Goal: Check status: Verify the current state of an ongoing process or item

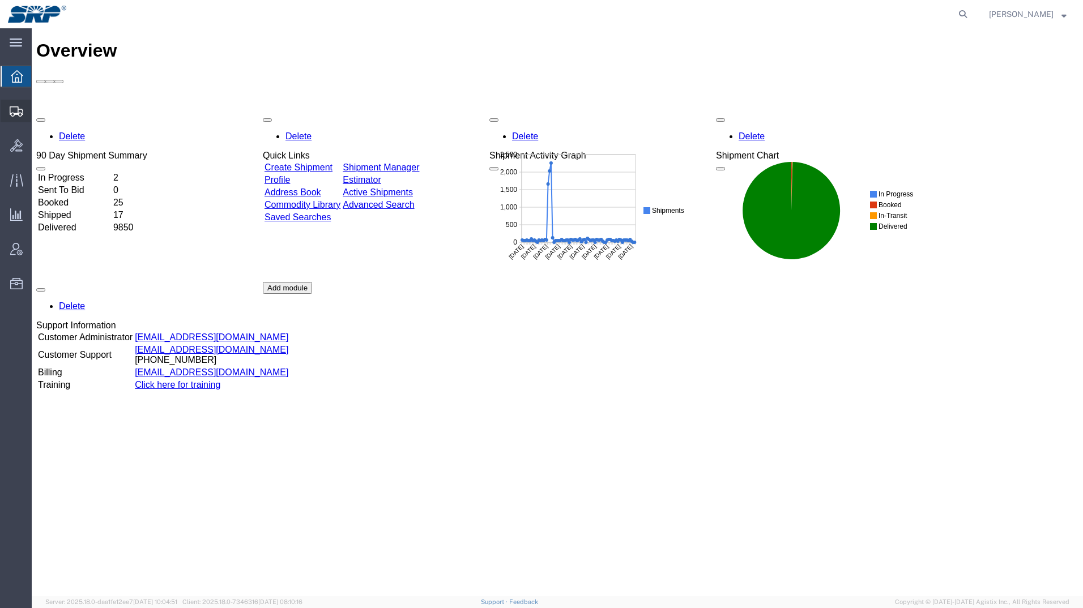
drag, startPoint x: 9, startPoint y: 113, endPoint x: 207, endPoint y: 108, distance: 197.7
click at [9, 113] on div at bounding box center [17, 111] width 32 height 23
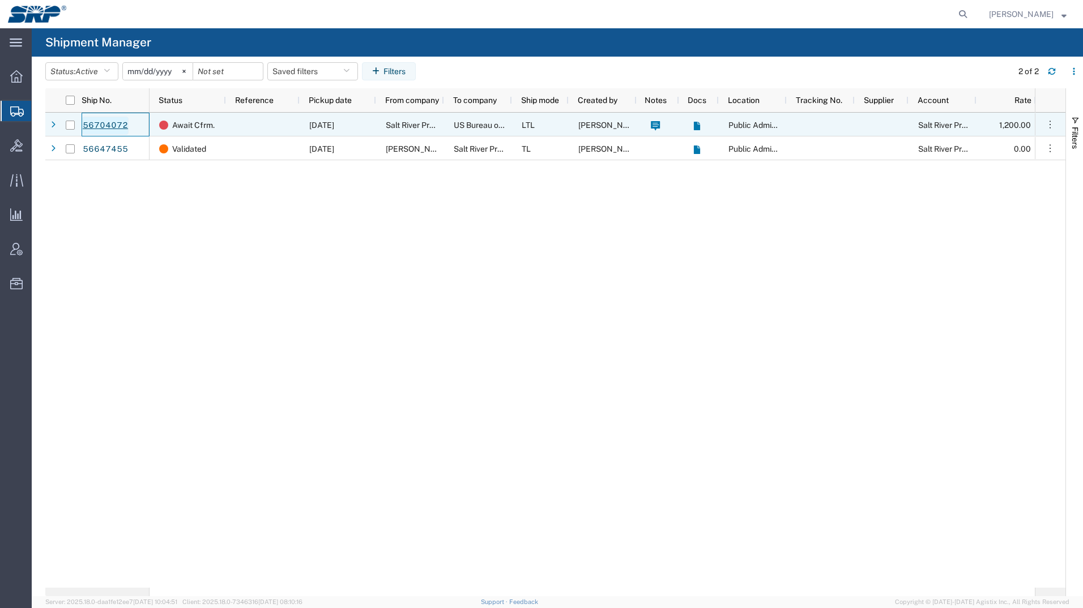
click at [104, 119] on link "56704072" at bounding box center [105, 126] width 46 height 18
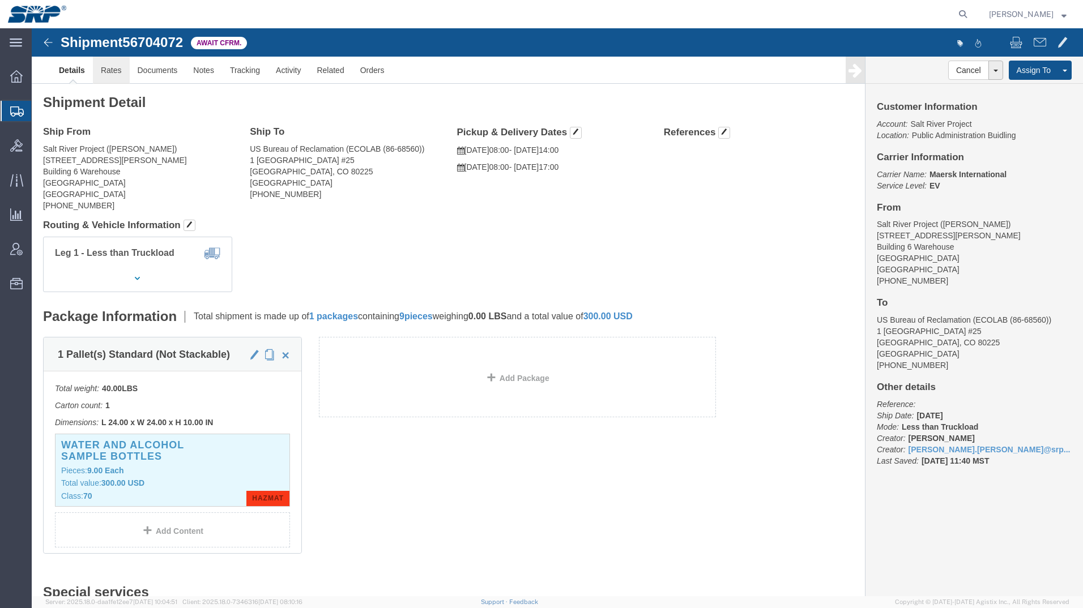
click link "Rates"
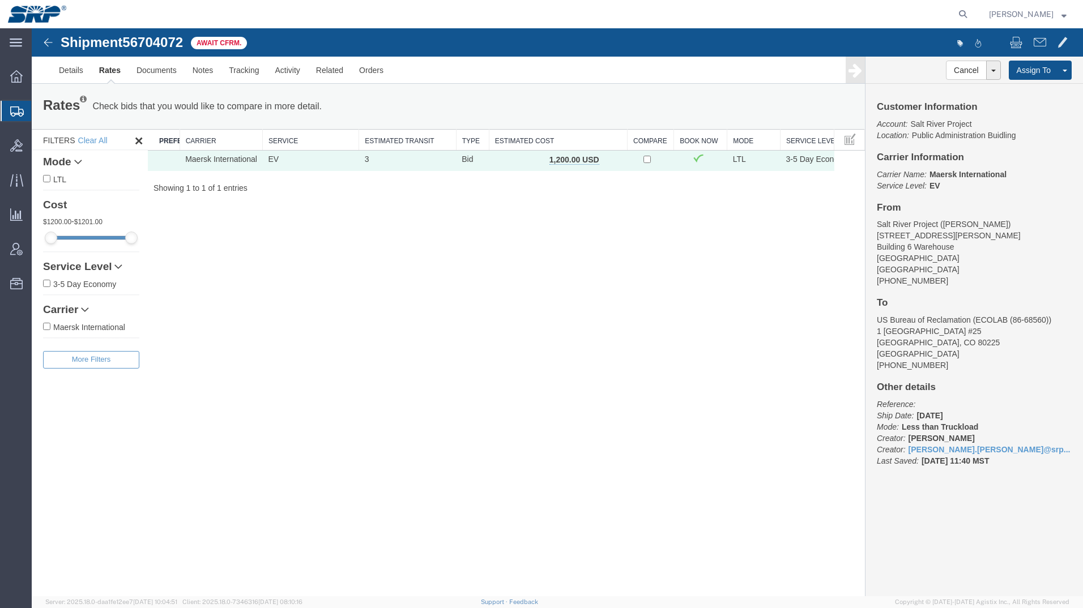
click at [12, 111] on icon at bounding box center [17, 111] width 14 height 10
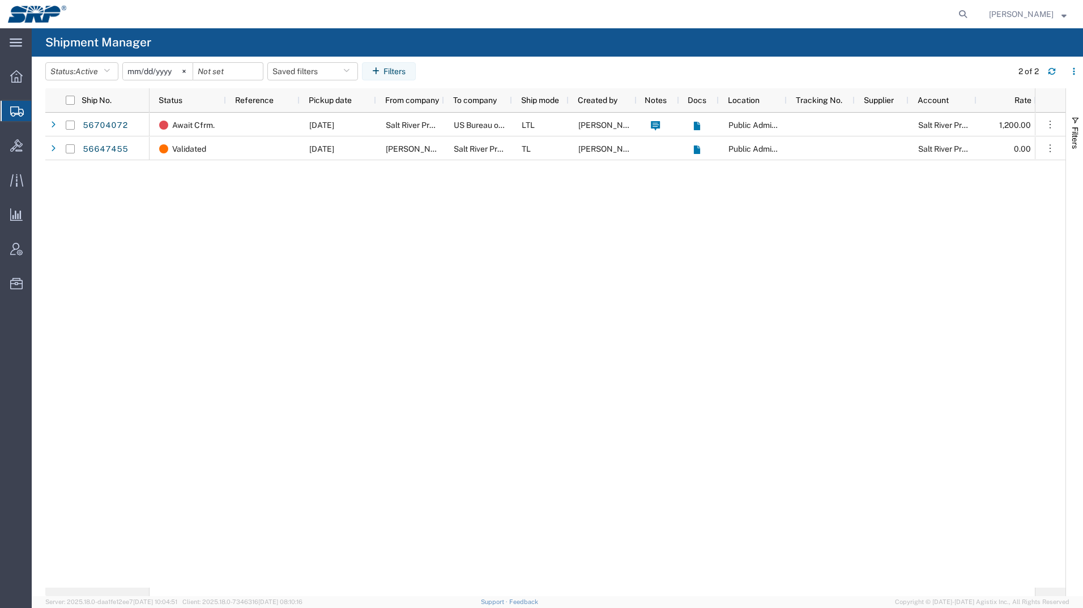
click at [810, 339] on div "Await Cfrm. [DATE] Salt River Project US Bureau of Reclamation LTL [PERSON_NAME…" at bounding box center [592, 350] width 885 height 475
click at [14, 74] on icon at bounding box center [16, 76] width 12 height 12
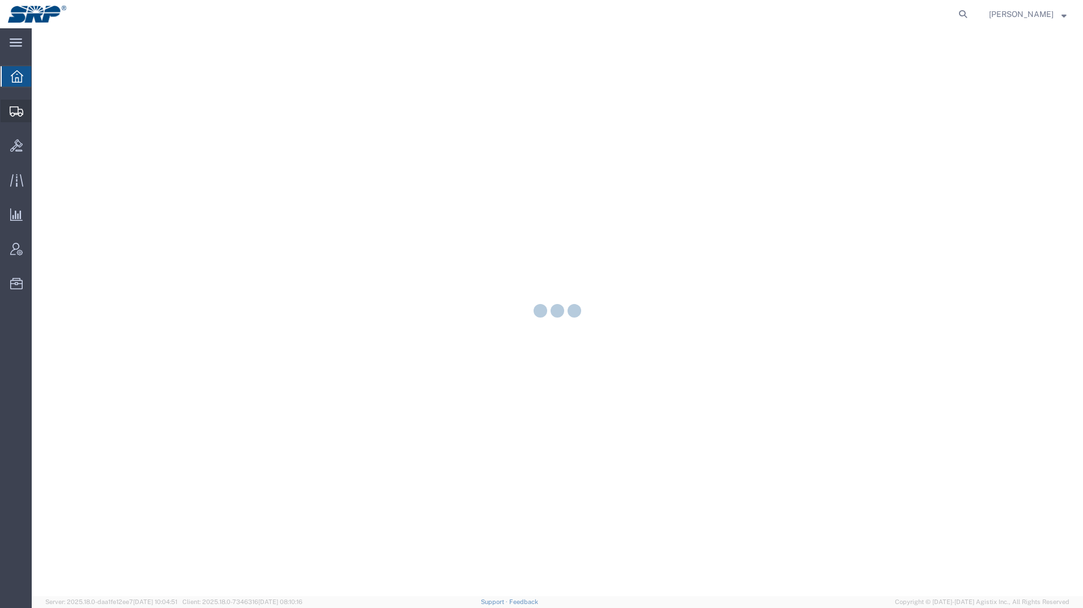
click at [12, 113] on icon at bounding box center [17, 111] width 14 height 10
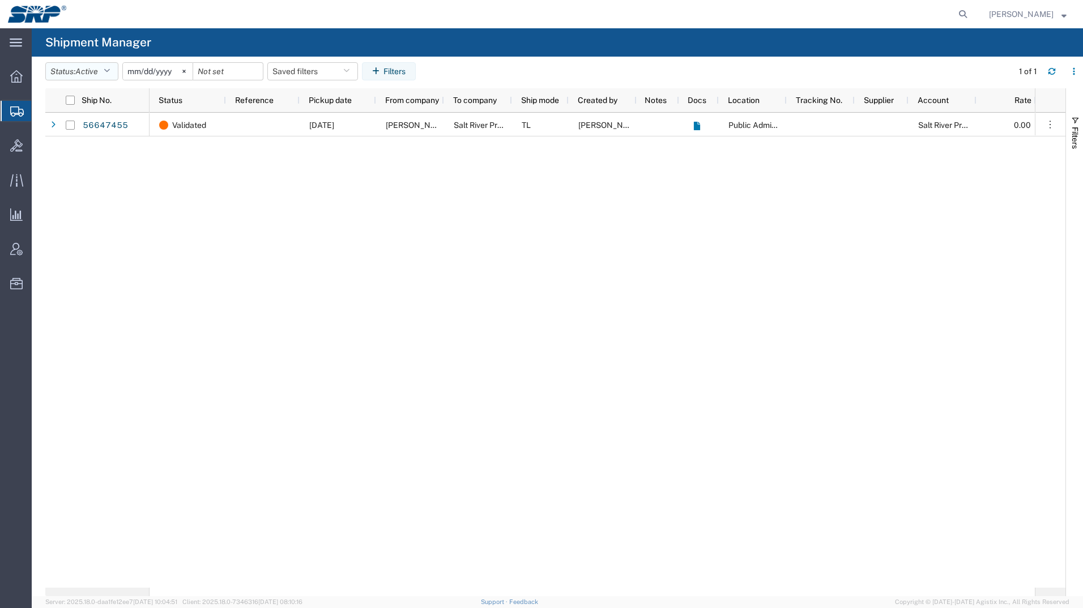
click at [98, 68] on span "Active" at bounding box center [86, 71] width 23 height 9
click at [82, 127] on span "All" at bounding box center [112, 131] width 132 height 18
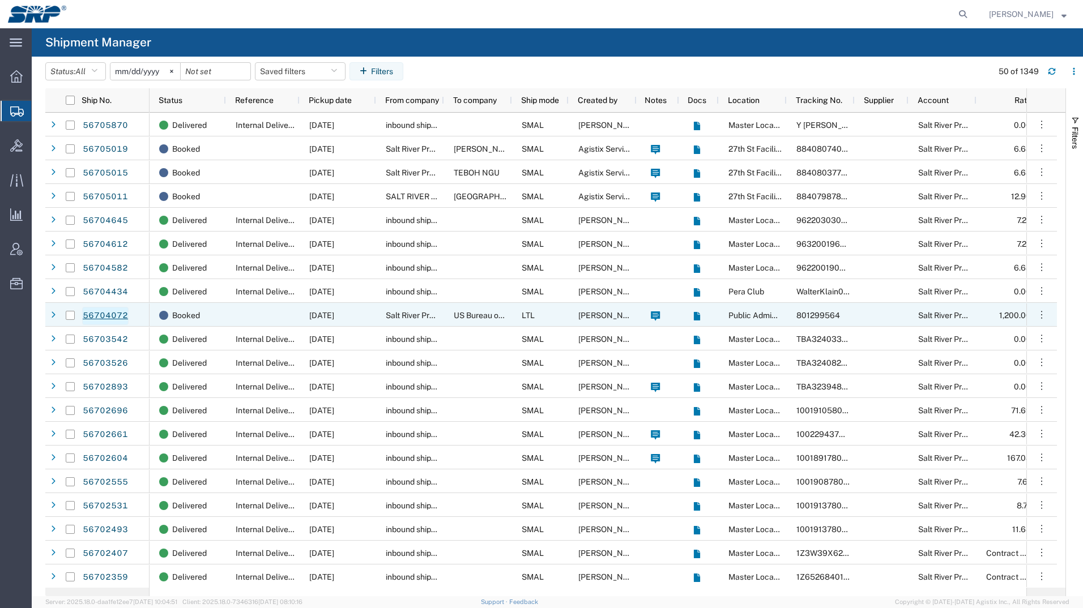
click at [101, 309] on link "56704072" at bounding box center [105, 316] width 46 height 18
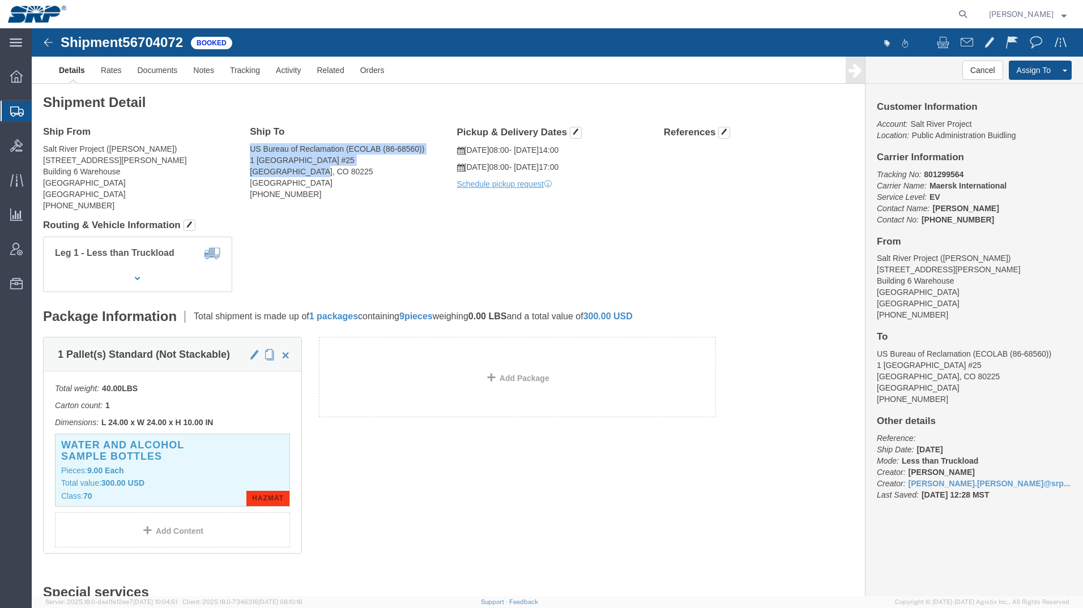
drag, startPoint x: 217, startPoint y: 122, endPoint x: 298, endPoint y: 147, distance: 84.9
click address "US Bureau of Reclamation (ECOLAB (86-68560)) 1 [GEOGRAPHIC_DATA] [PHONE_NUMBER]"
copy address "US Bureau of Reclamation (ECOLAB (86-68560)) [STREET_ADDRESS]"
click div "Leg 1 - Less than Truckload"
drag, startPoint x: 13, startPoint y: 112, endPoint x: 168, endPoint y: 8, distance: 186.1
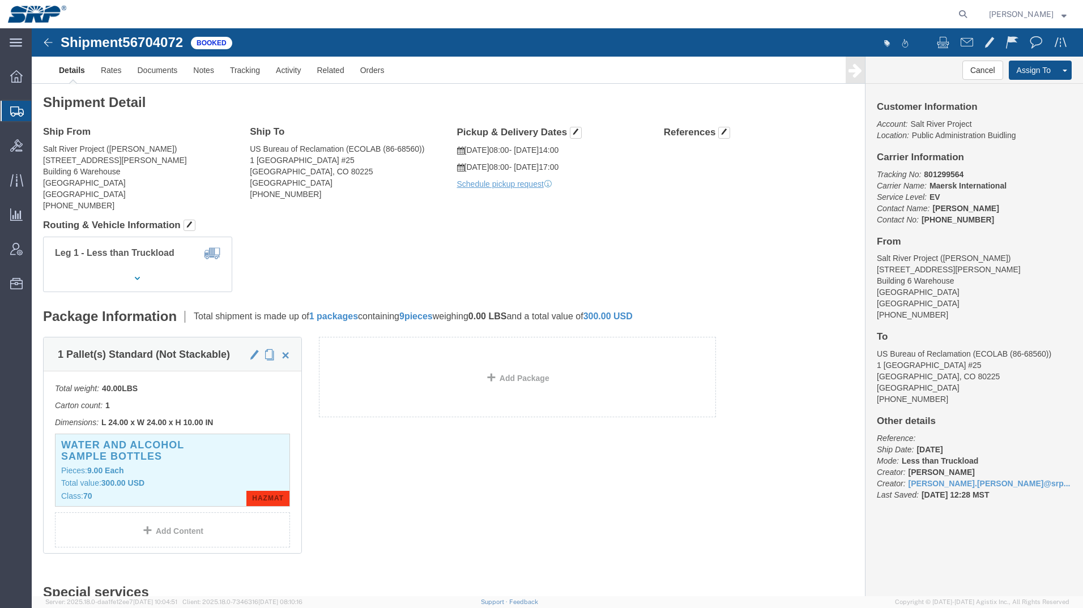
click at [13, 112] on icon at bounding box center [17, 111] width 14 height 10
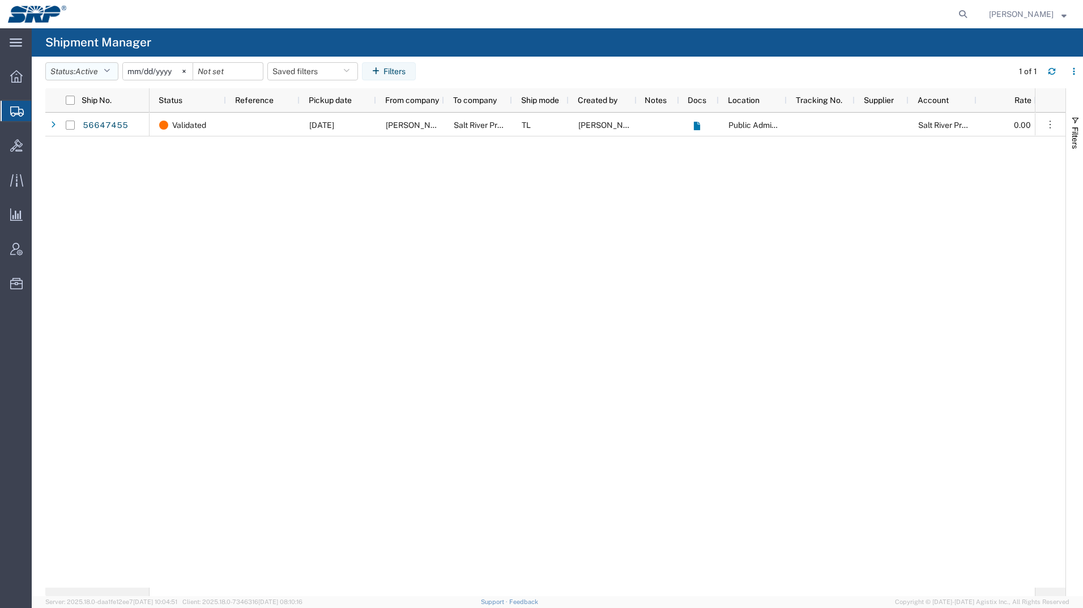
click at [60, 73] on button "Status: Active" at bounding box center [81, 71] width 73 height 18
click at [68, 132] on span "All" at bounding box center [112, 131] width 132 height 18
